Goal: Task Accomplishment & Management: Use online tool/utility

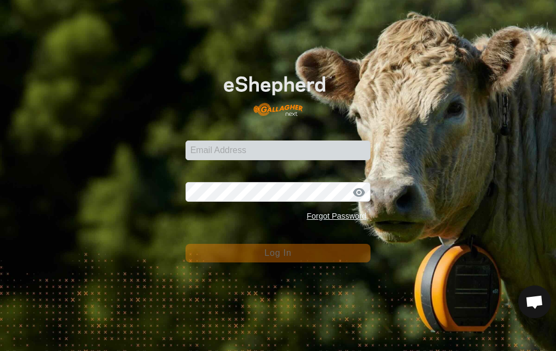
click at [185, 141] on div at bounding box center [185, 141] width 0 height 0
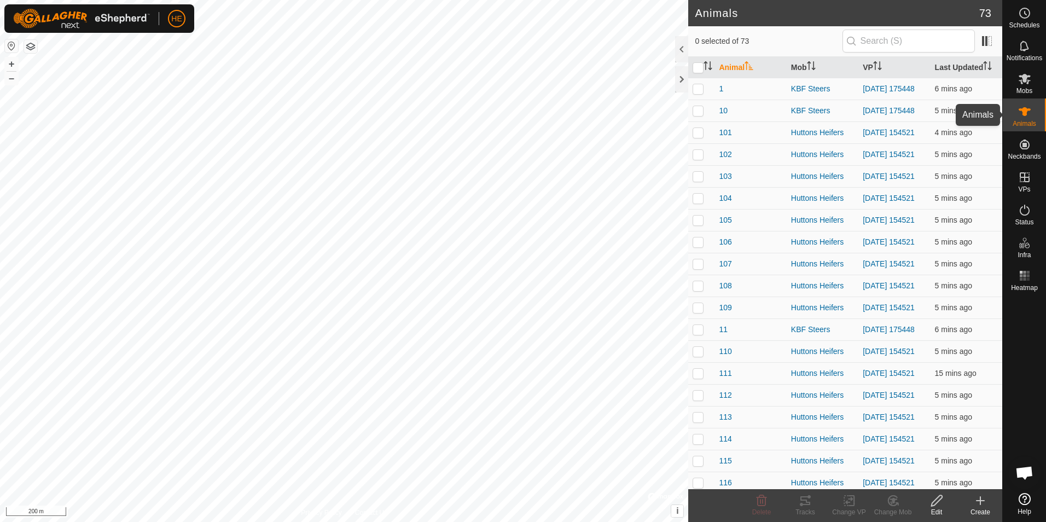
click at [1029, 112] on icon at bounding box center [1024, 111] width 13 height 13
click at [809, 160] on div "Huttons Heifers" at bounding box center [822, 154] width 63 height 11
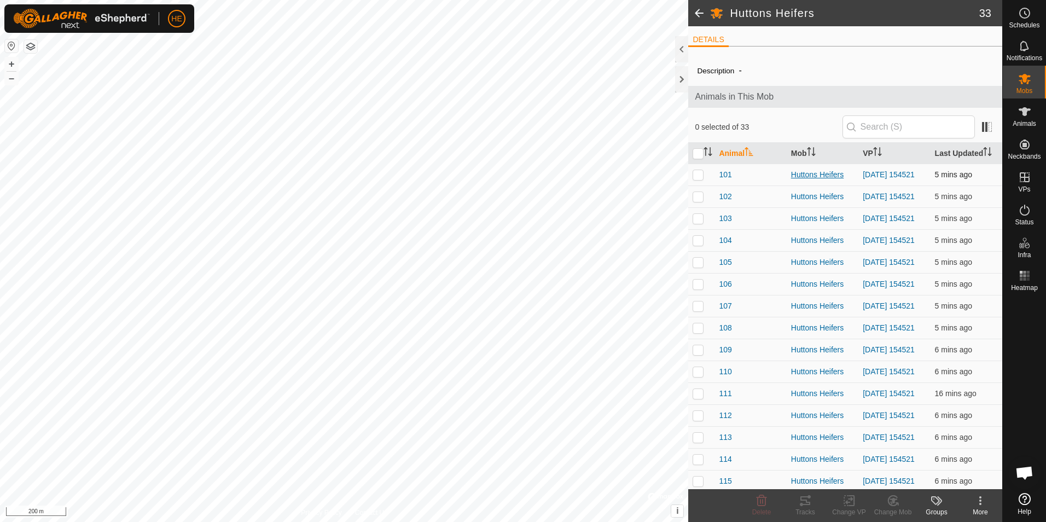
click at [808, 175] on div "Huttons Heifers" at bounding box center [822, 174] width 63 height 11
click at [699, 175] on p-checkbox at bounding box center [697, 174] width 11 height 9
click at [701, 176] on p-checkbox at bounding box center [697, 174] width 11 height 9
checkbox input "false"
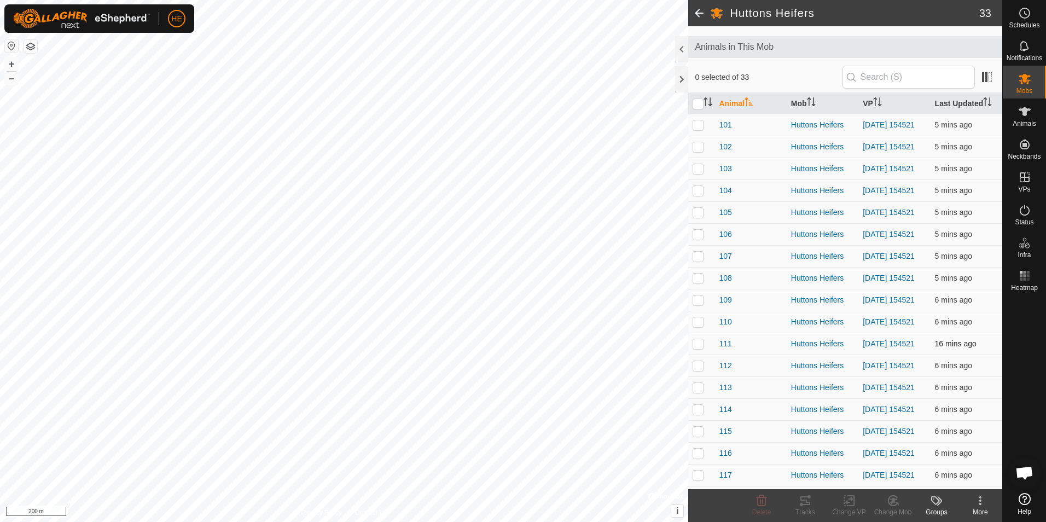
scroll to position [109, 0]
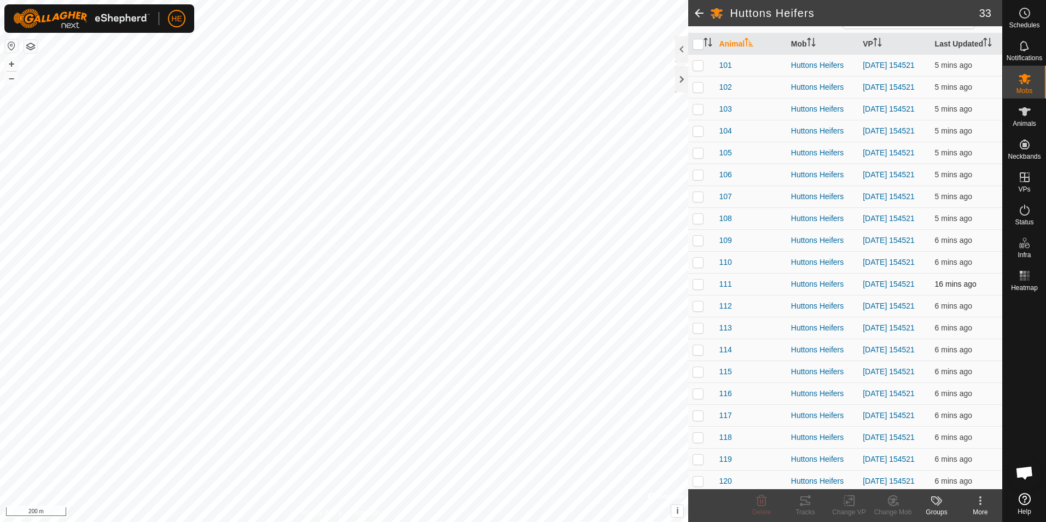
click at [699, 288] on p-checkbox at bounding box center [697, 283] width 11 height 9
checkbox input "true"
click at [845, 496] on icon at bounding box center [849, 500] width 14 height 13
click at [859, 475] on link "Turn Off VP" at bounding box center [881, 476] width 108 height 22
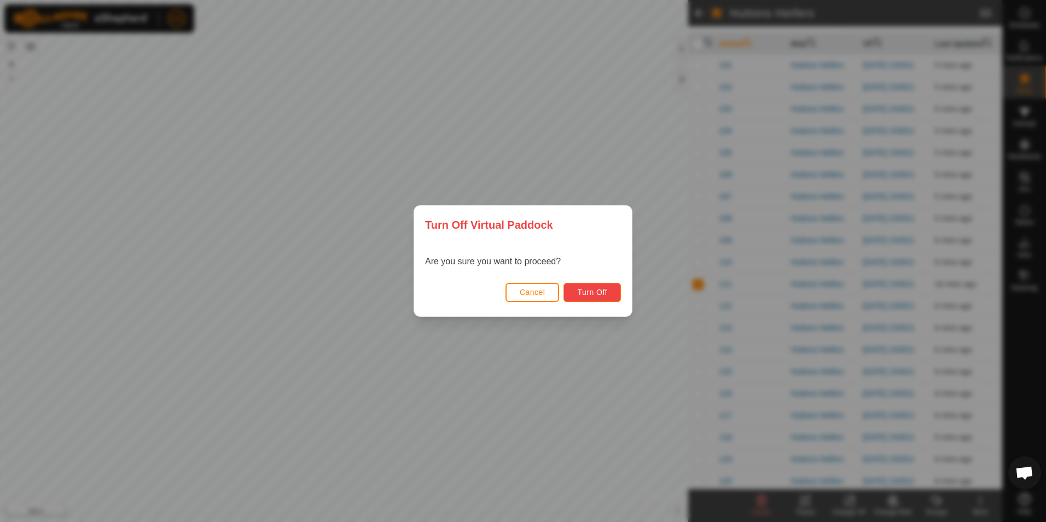
click at [588, 290] on span "Turn Off" at bounding box center [592, 292] width 30 height 9
